Goal: Navigation & Orientation: Find specific page/section

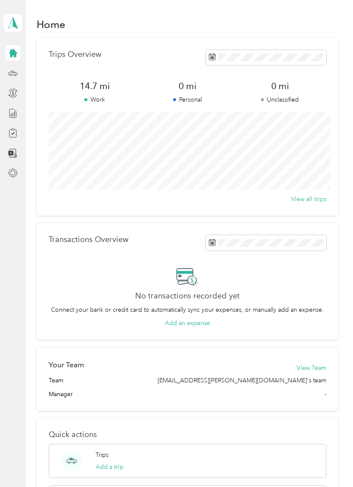
click at [15, 23] on polygon at bounding box center [15, 22] width 5 height 11
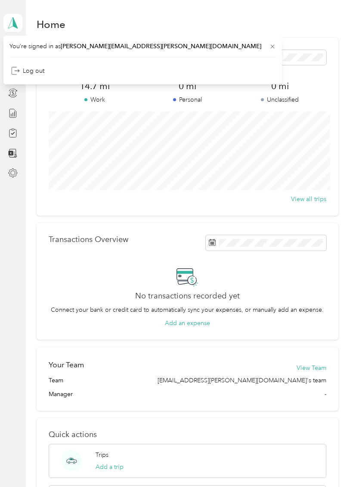
click at [166, 20] on div "Home" at bounding box center [188, 24] width 302 height 18
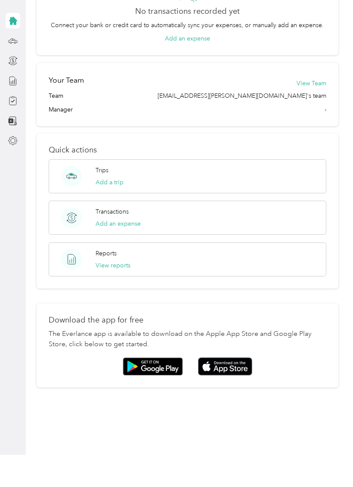
scroll to position [252, 0]
click at [237, 390] on img at bounding box center [225, 399] width 54 height 18
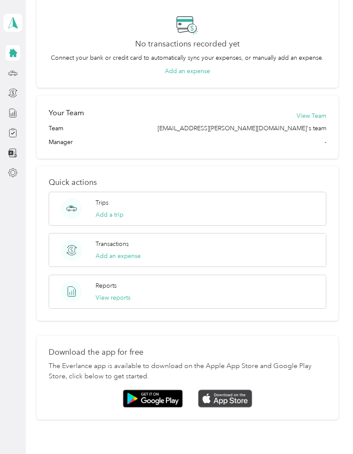
scroll to position [172, 0]
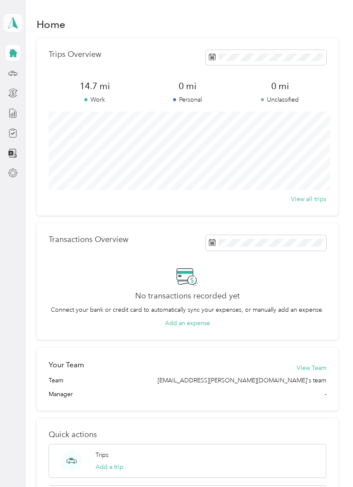
click at [11, 18] on icon at bounding box center [12, 23] width 13 height 12
